Goal: Task Accomplishment & Management: Complete application form

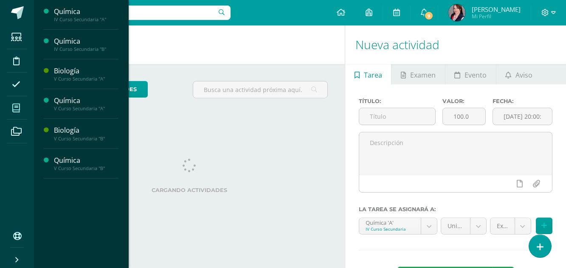
click at [16, 106] on icon at bounding box center [16, 108] width 8 height 8
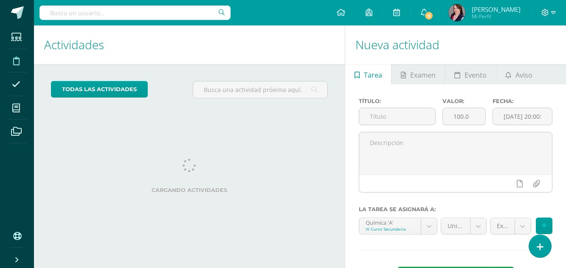
click at [18, 60] on icon at bounding box center [16, 61] width 6 height 8
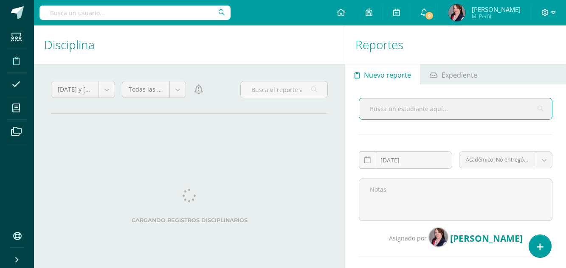
click at [400, 110] on input "text" at bounding box center [455, 108] width 193 height 21
type input "s"
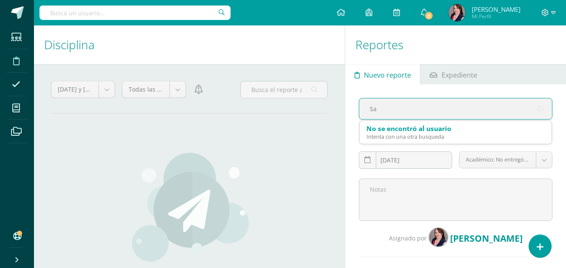
type input "San"
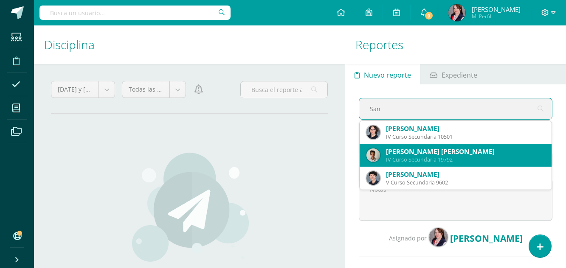
click at [413, 153] on div "[PERSON_NAME] [PERSON_NAME]" at bounding box center [465, 151] width 159 height 9
click at [425, 155] on input "[DATE]" at bounding box center [405, 160] width 92 height 17
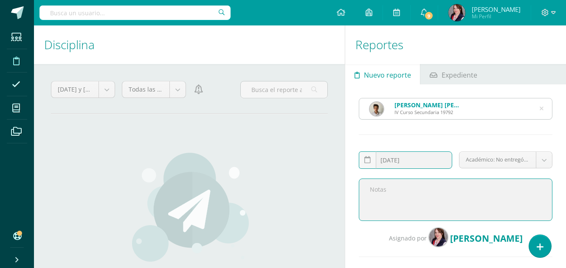
click at [381, 195] on textarea at bounding box center [455, 200] width 193 height 42
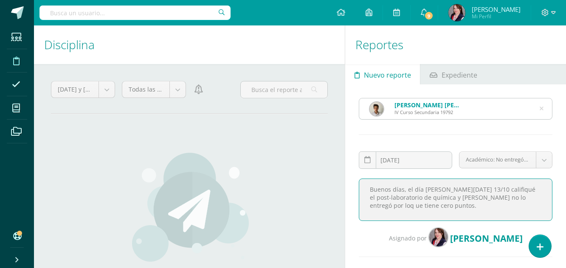
click at [401, 199] on textarea "Buenos días, el día [PERSON_NAME][DATE] 13/10 califiqué el post-laboratorio de …" at bounding box center [455, 200] width 193 height 42
click at [537, 199] on textarea "Buenos días, el día [PERSON_NAME][DATE] 13/10 califiqué el post-laboratorio de …" at bounding box center [455, 200] width 193 height 42
click at [370, 207] on textarea "Buenos días, el día [PERSON_NAME][DATE] 13/10 califiqué el post-laboratorio de …" at bounding box center [455, 200] width 193 height 42
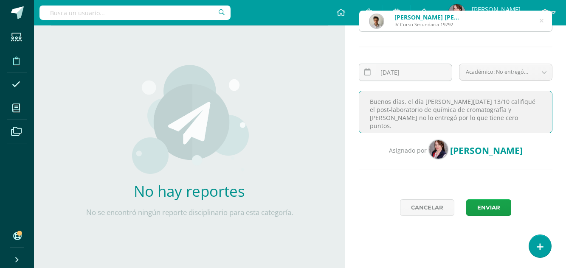
scroll to position [94, 0]
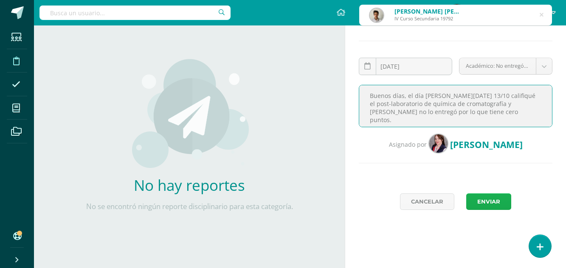
type textarea "Buenos días, el día [PERSON_NAME][DATE] 13/10 califiqué el post-laboratorio de …"
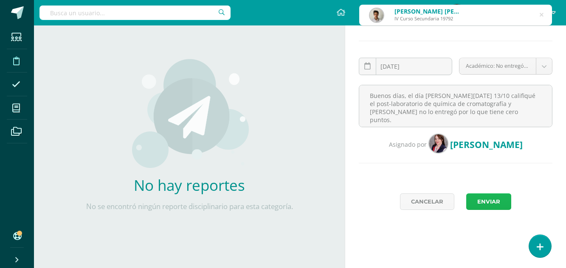
click at [490, 202] on button "Enviar" at bounding box center [488, 201] width 45 height 17
